Goal: Task Accomplishment & Management: Manage account settings

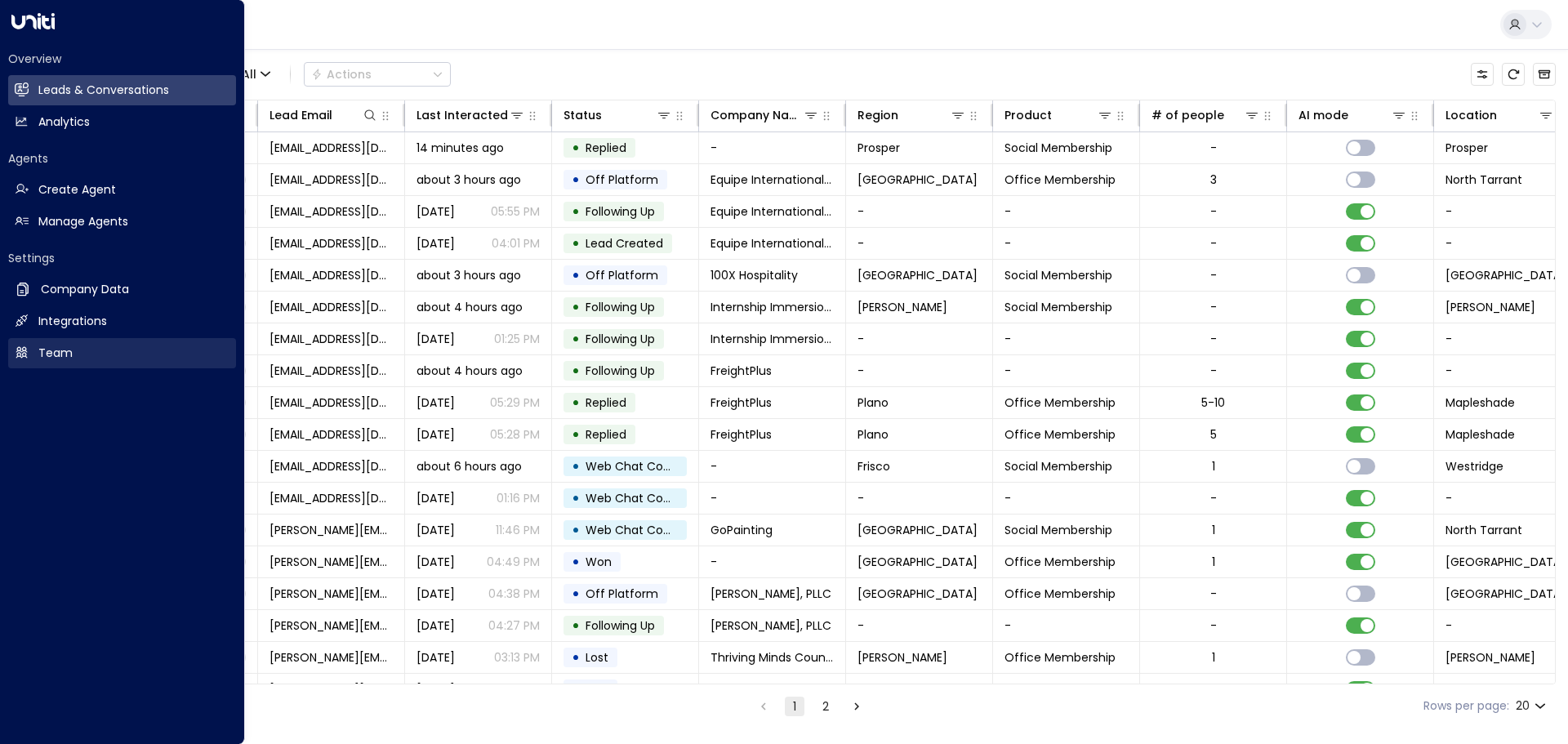
click at [25, 356] on icon at bounding box center [22, 353] width 11 height 11
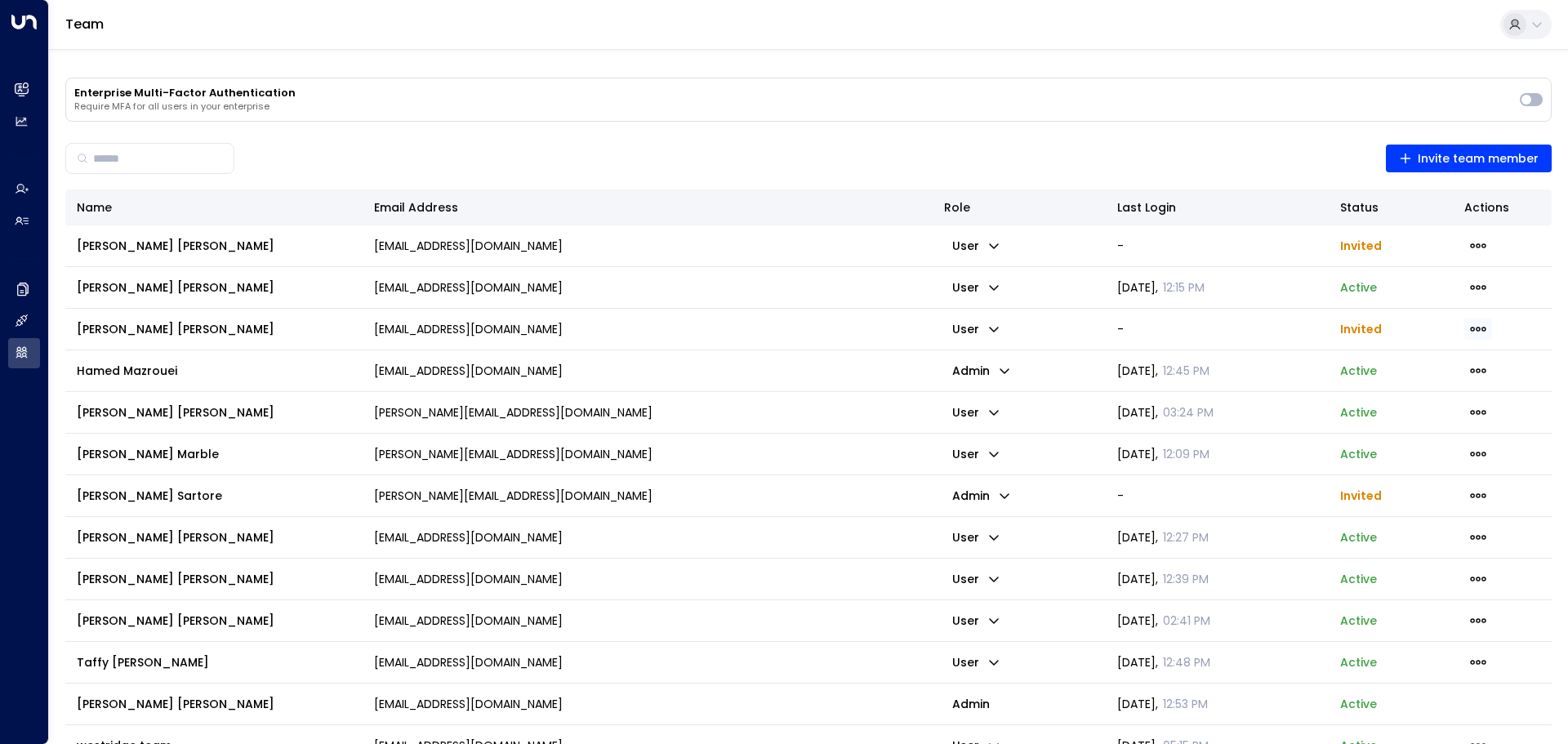
click at [1485, 329] on icon "button" at bounding box center [1478, 329] width 16 height 5
click at [1457, 356] on span "Resend Invite" at bounding box center [1430, 362] width 79 height 18
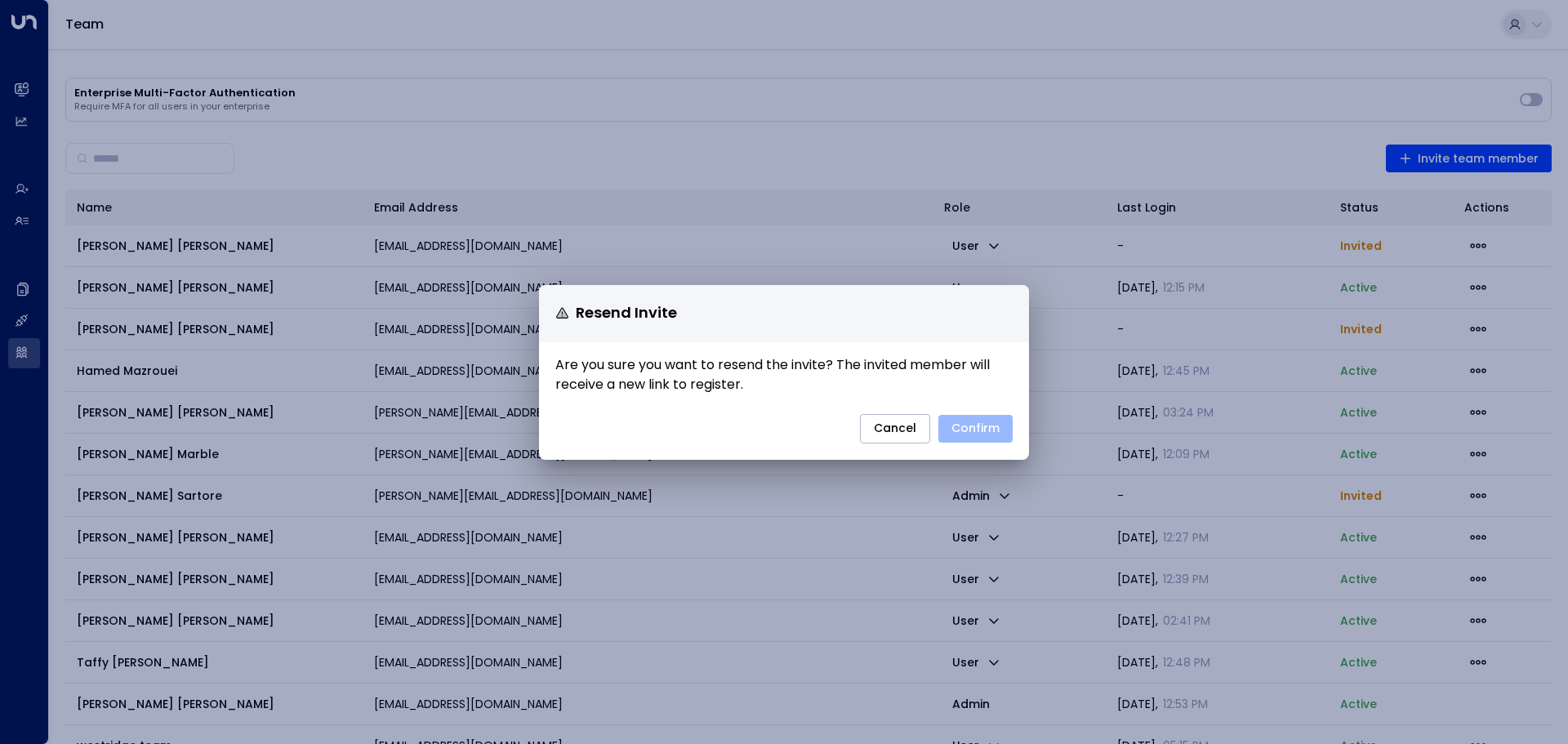
click at [976, 429] on button "Confirm" at bounding box center [976, 429] width 75 height 28
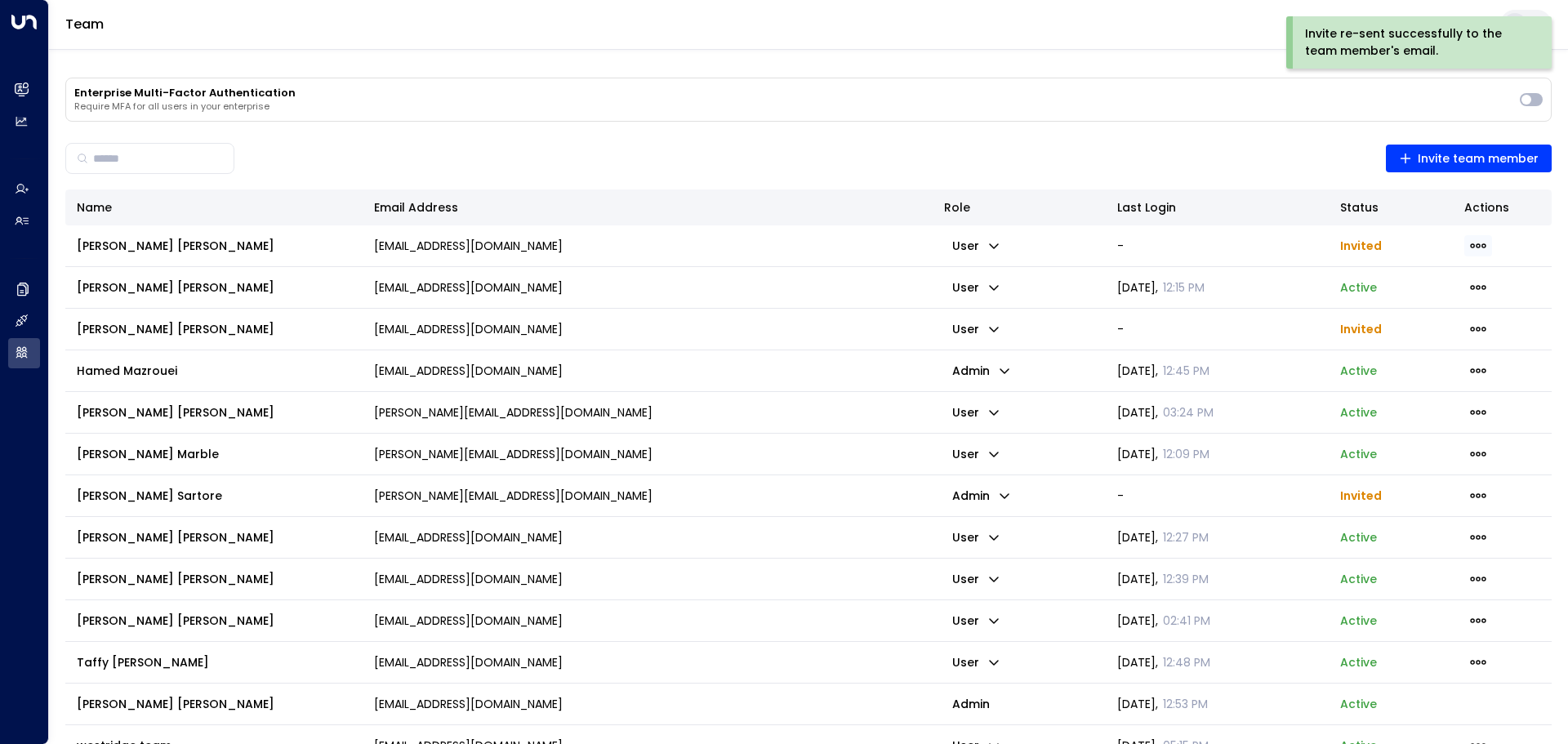
click at [1477, 243] on icon "button" at bounding box center [1478, 246] width 18 height 18
click at [1447, 287] on li "Resend Invite" at bounding box center [1430, 279] width 105 height 27
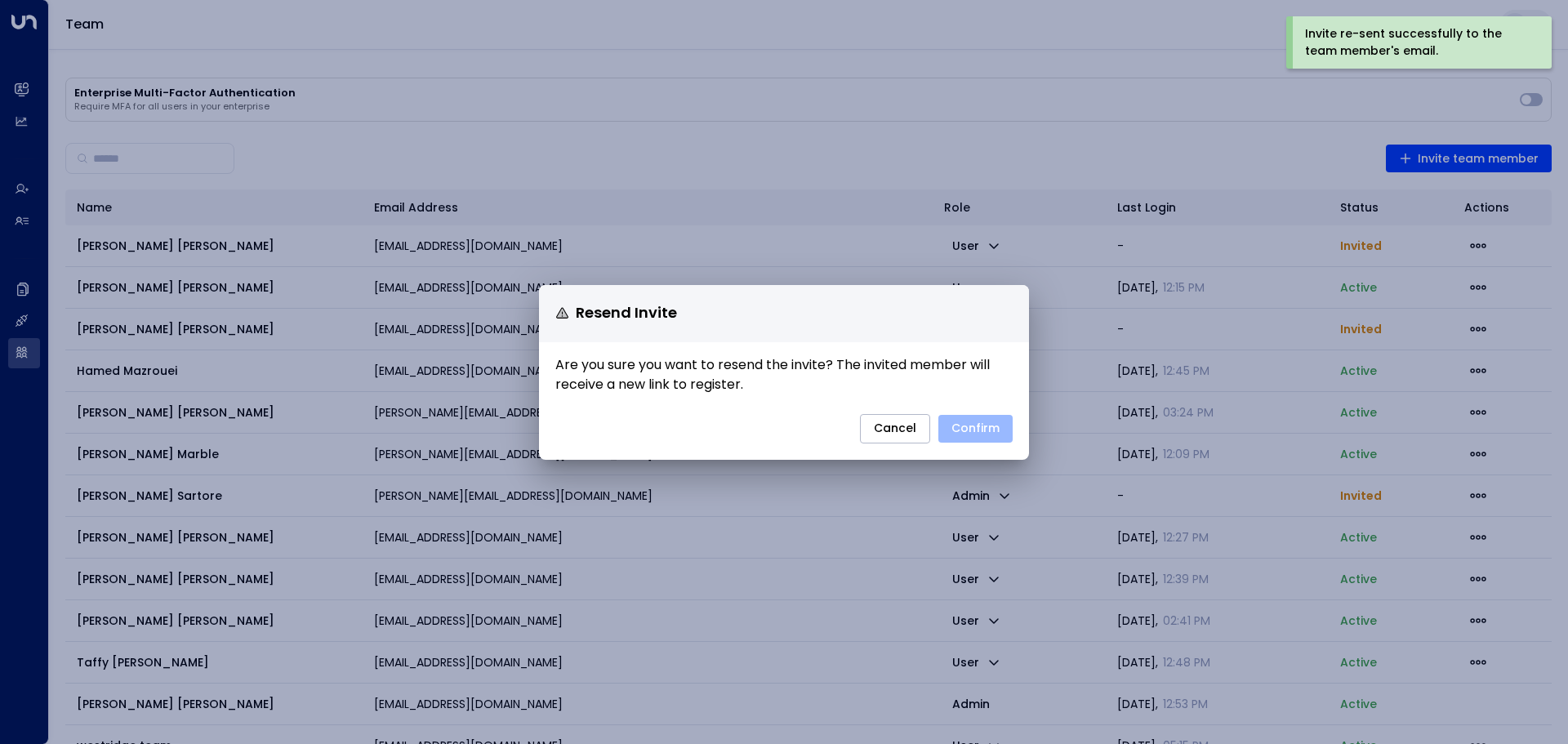
click at [991, 429] on button "Confirm" at bounding box center [976, 429] width 75 height 28
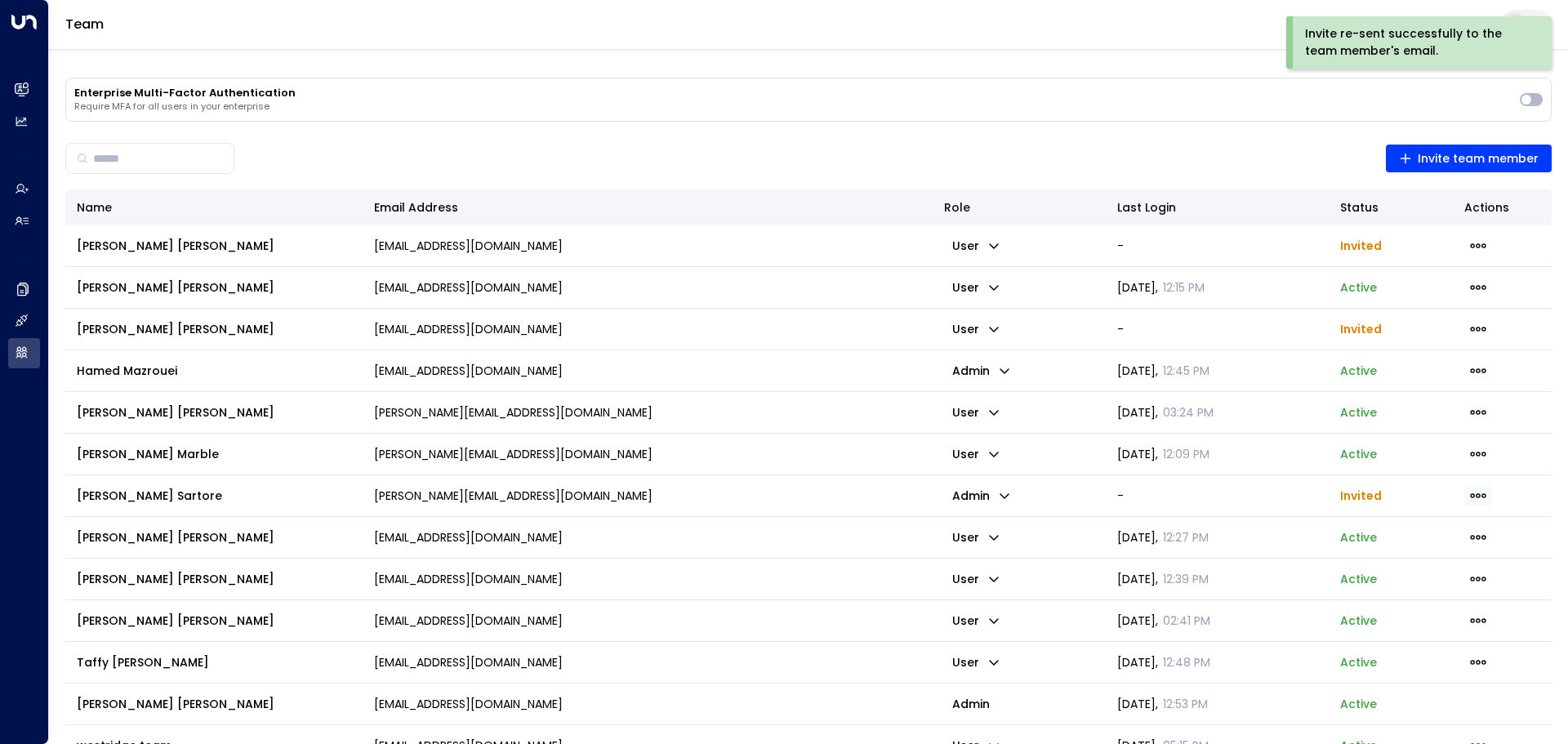
click at [1474, 496] on icon "button" at bounding box center [1478, 495] width 16 height 5
click at [1439, 523] on span "Resend Invite" at bounding box center [1421, 520] width 60 height 10
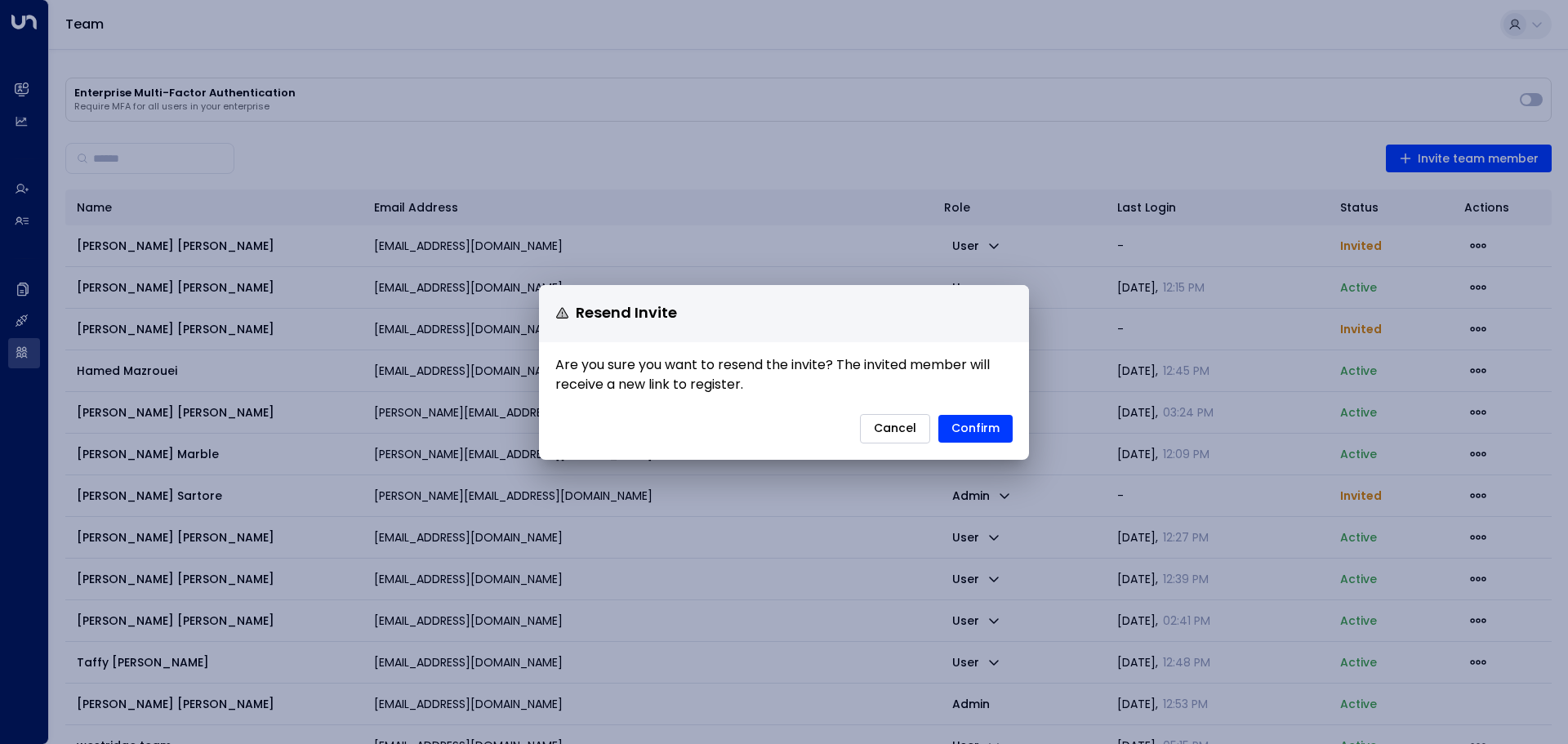
click at [924, 420] on button "Cancel" at bounding box center [895, 429] width 70 height 30
